Goal: Find specific page/section: Find specific page/section

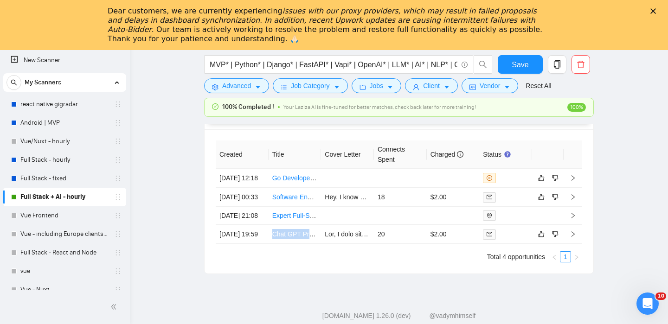
scroll to position [398, 0]
click at [63, 158] on link "Full Stack - hourly" at bounding box center [64, 160] width 88 height 19
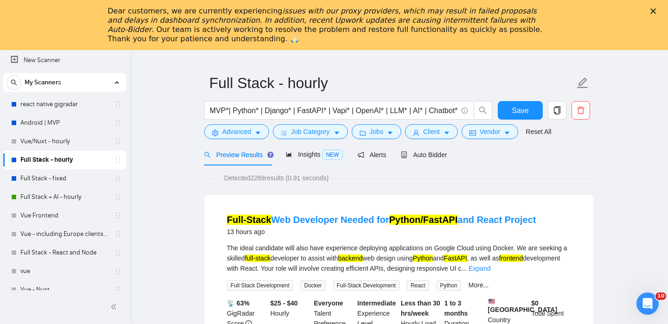
scroll to position [37, 0]
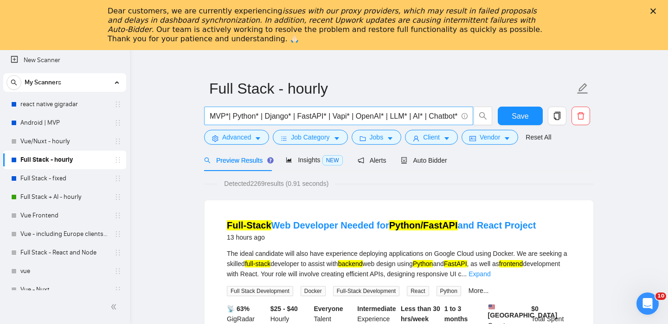
click at [274, 117] on input "MVP*| Python* | Django* | FastAPI* | Vapi* | OpenAI* | LLM* | AI* | Chatbot* | …" at bounding box center [334, 116] width 248 height 12
paste input "Barsbay IO"
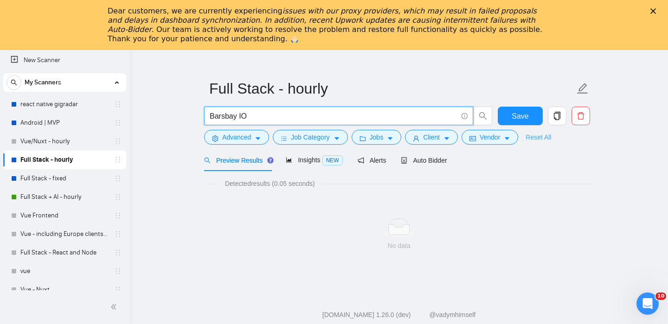
type input "Barsbay IO"
click at [550, 134] on link "Reset All" at bounding box center [539, 137] width 26 height 10
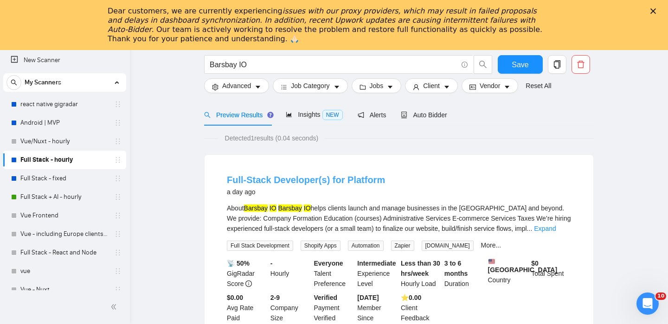
scroll to position [89, 0]
click at [179, 136] on main "Full Stack - hourly Barsbay IO Save Advanced Job Category Jobs Client Vendor Re…" at bounding box center [399, 184] width 509 height 370
